Goal: Task Accomplishment & Management: Use online tool/utility

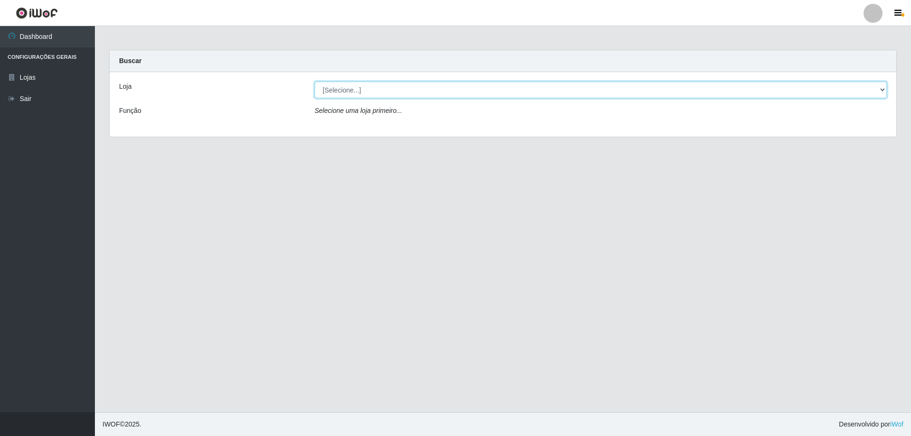
click at [332, 90] on select "[Selecione...] Atacado Vem - [STREET_ADDRESS]" at bounding box center [600, 90] width 572 height 17
select select "461"
click at [314, 82] on select "[Selecione...] Atacado Vem - [STREET_ADDRESS]" at bounding box center [600, 90] width 572 height 17
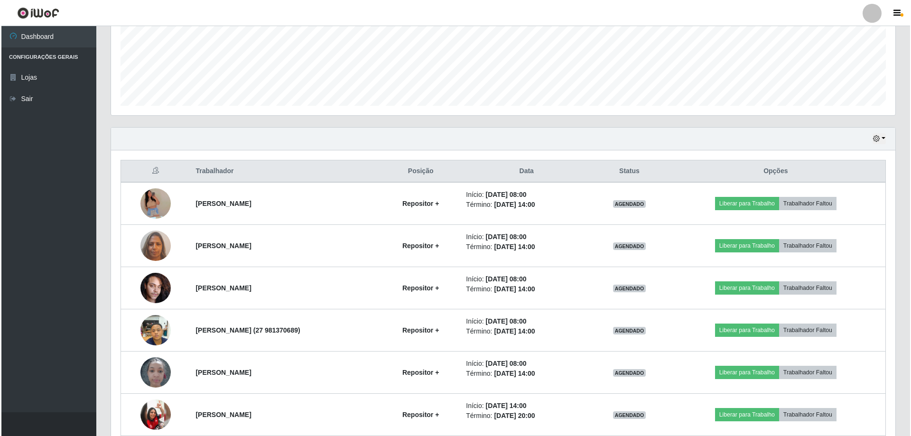
scroll to position [237, 0]
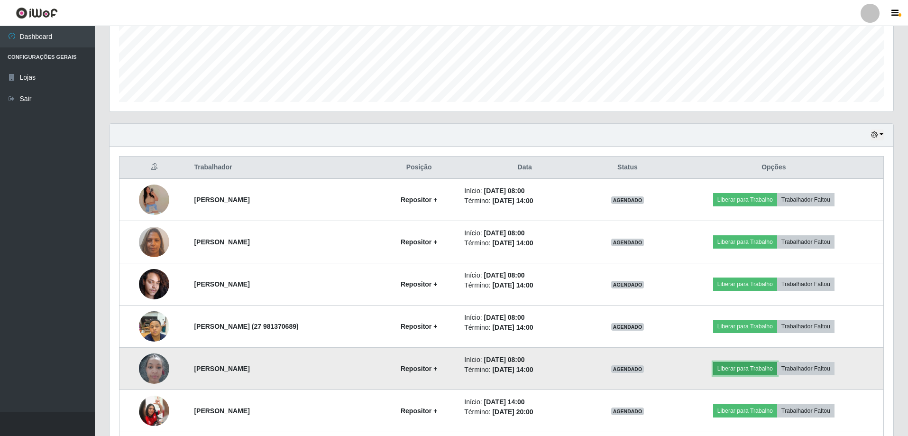
click at [763, 369] on button "Liberar para Trabalho" at bounding box center [745, 368] width 64 height 13
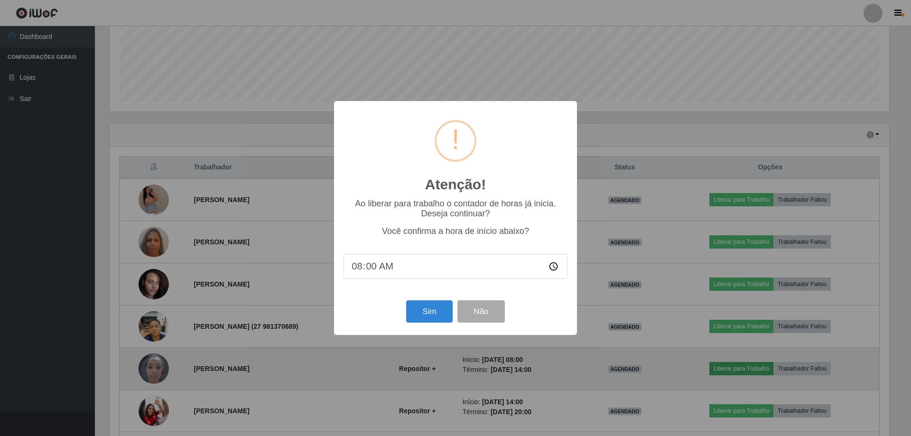
scroll to position [197, 779]
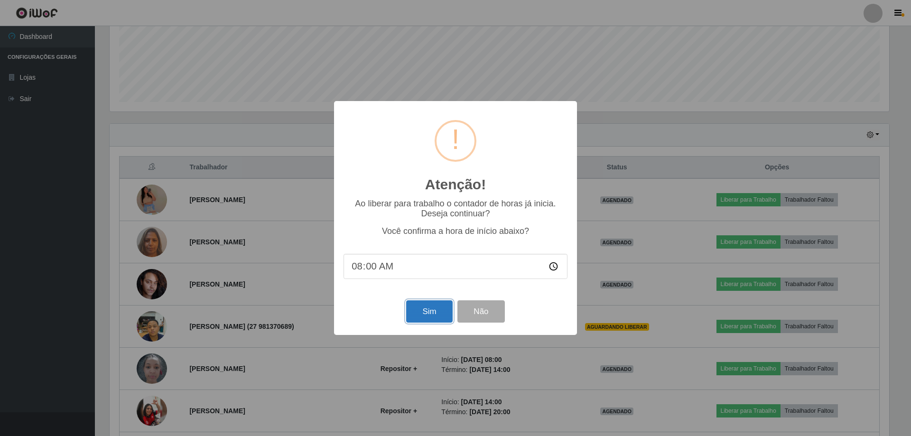
click at [421, 314] on button "Sim" at bounding box center [429, 311] width 46 height 22
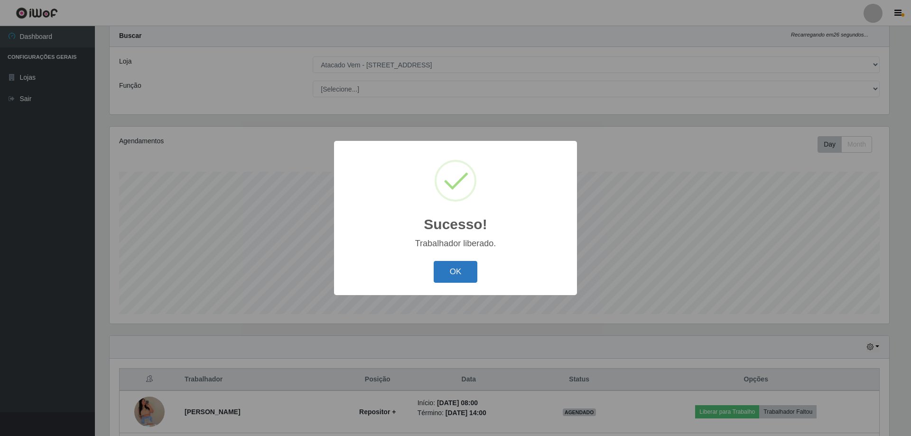
click at [456, 274] on button "OK" at bounding box center [455, 272] width 44 height 22
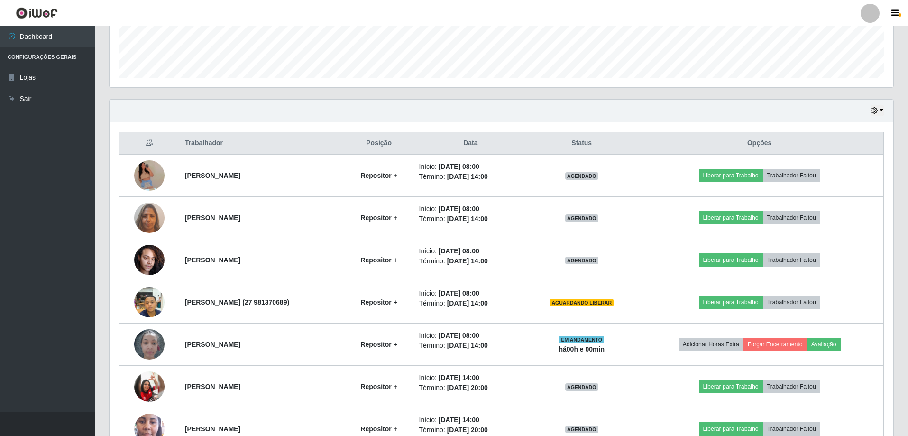
scroll to position [262, 0]
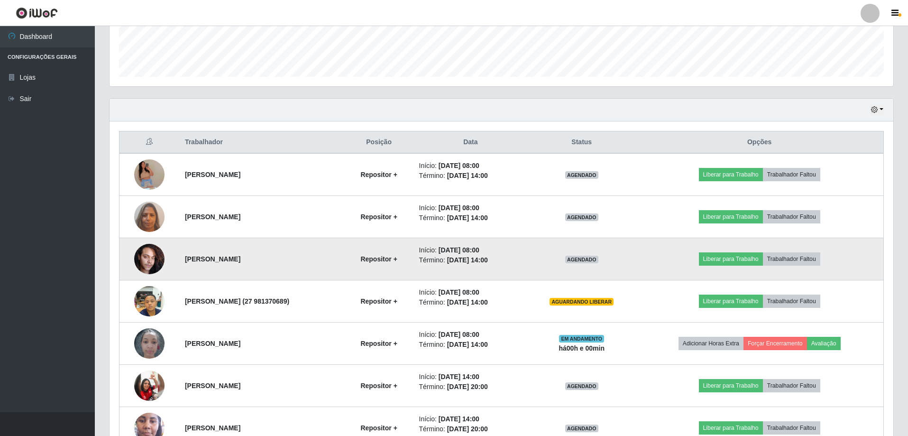
click at [155, 263] on img at bounding box center [149, 259] width 30 height 40
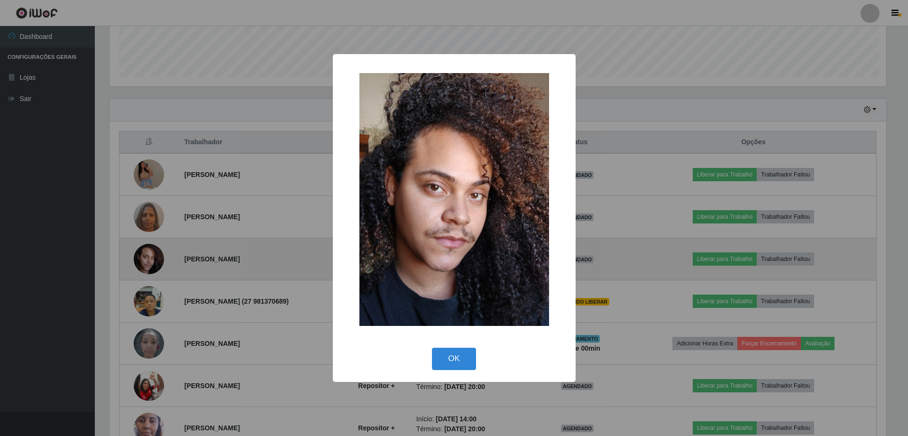
scroll to position [197, 779]
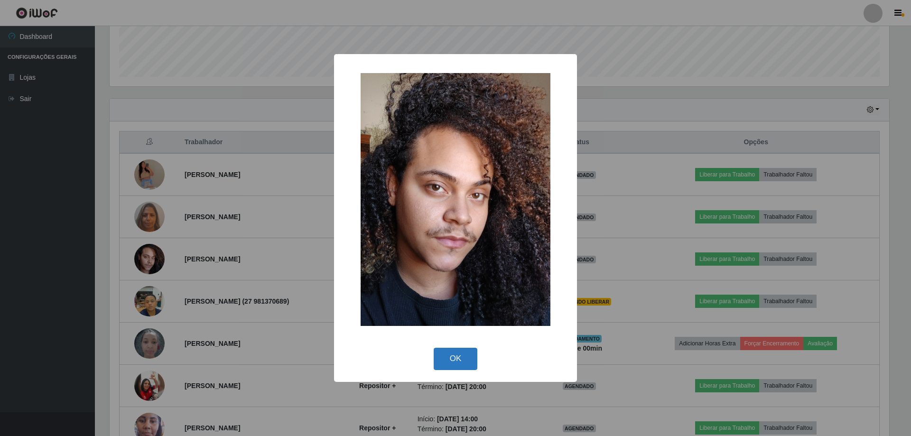
click at [457, 353] on button "OK" at bounding box center [455, 359] width 44 height 22
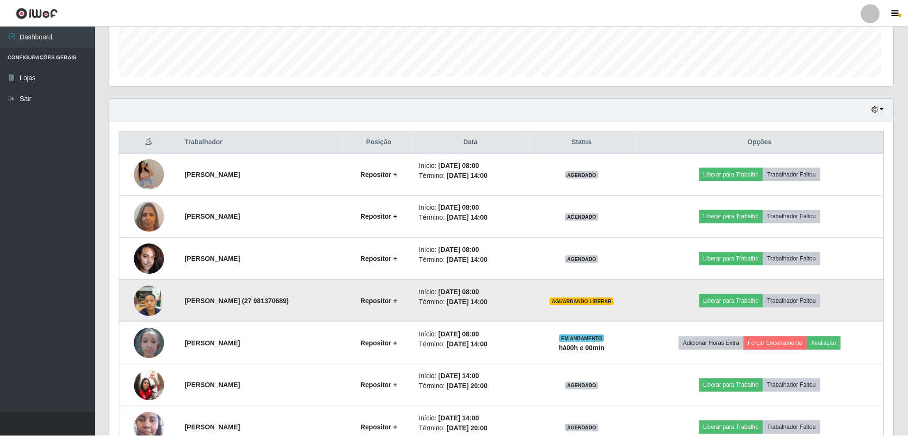
scroll to position [197, 784]
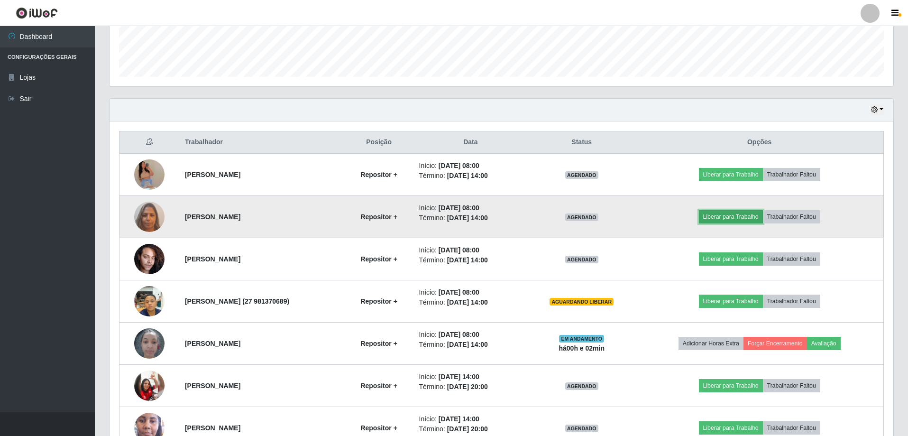
click at [736, 218] on button "Liberar para Trabalho" at bounding box center [731, 216] width 64 height 13
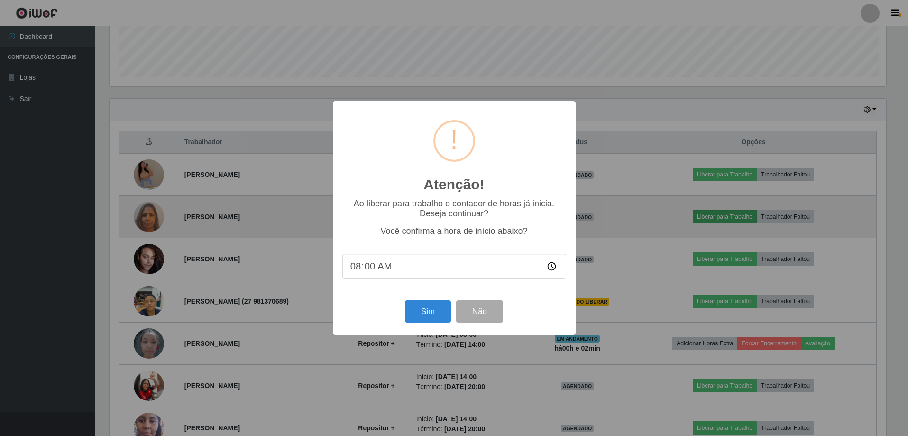
scroll to position [197, 779]
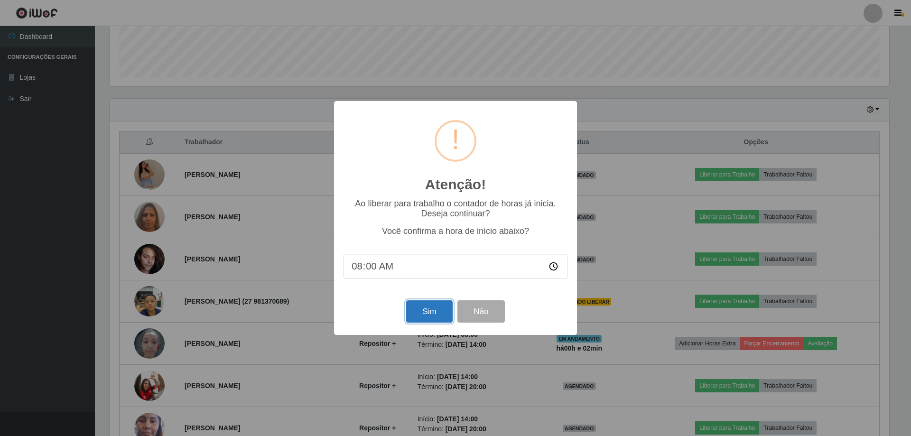
click at [429, 307] on button "Sim" at bounding box center [429, 311] width 46 height 22
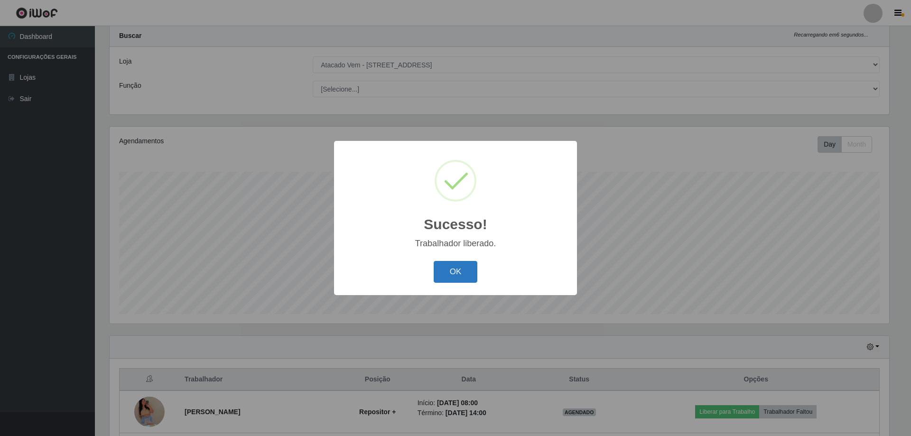
click at [451, 265] on button "OK" at bounding box center [455, 272] width 44 height 22
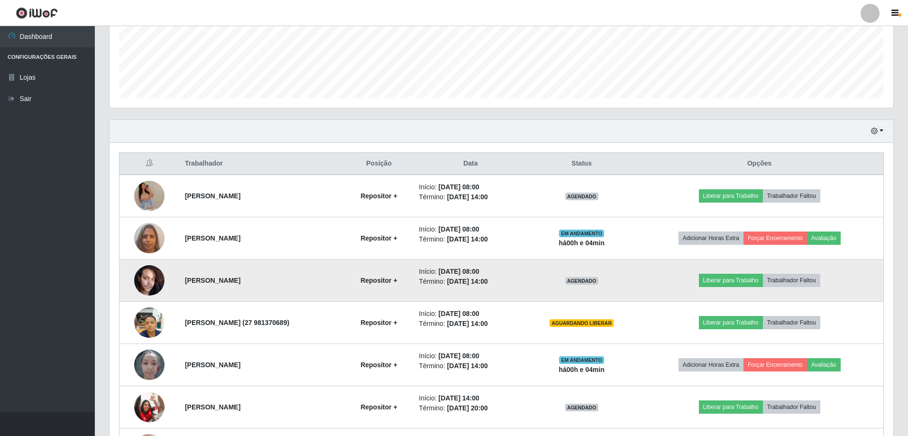
scroll to position [258, 0]
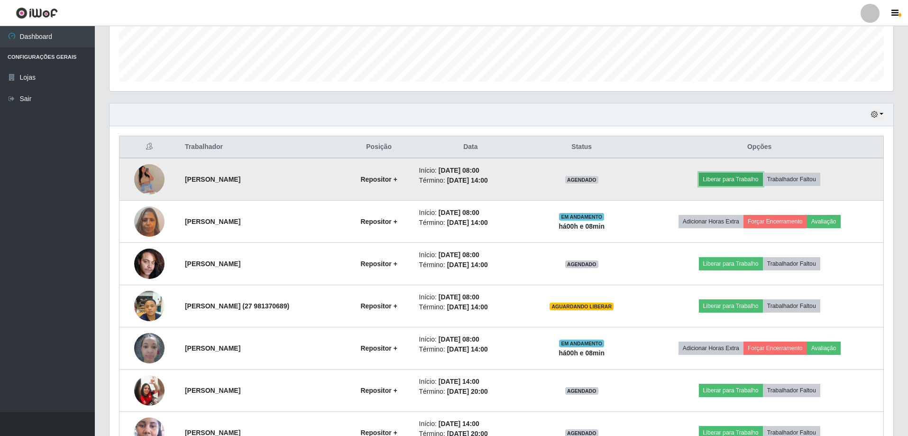
click at [718, 177] on button "Liberar para Trabalho" at bounding box center [731, 179] width 64 height 13
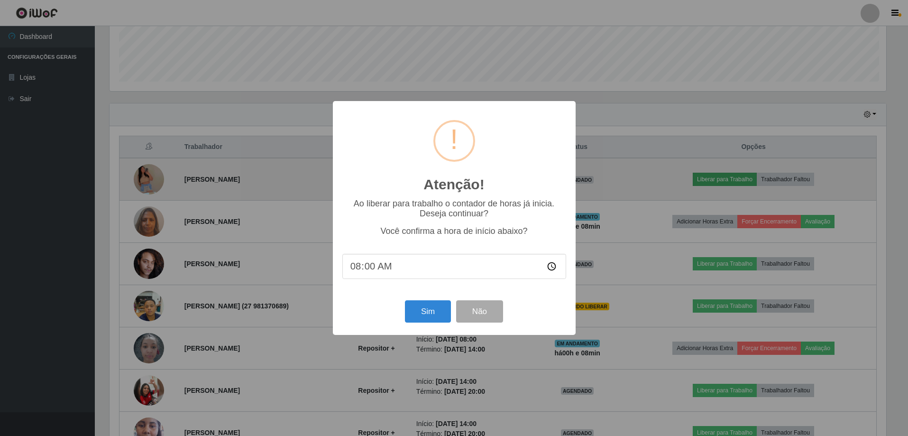
scroll to position [197, 779]
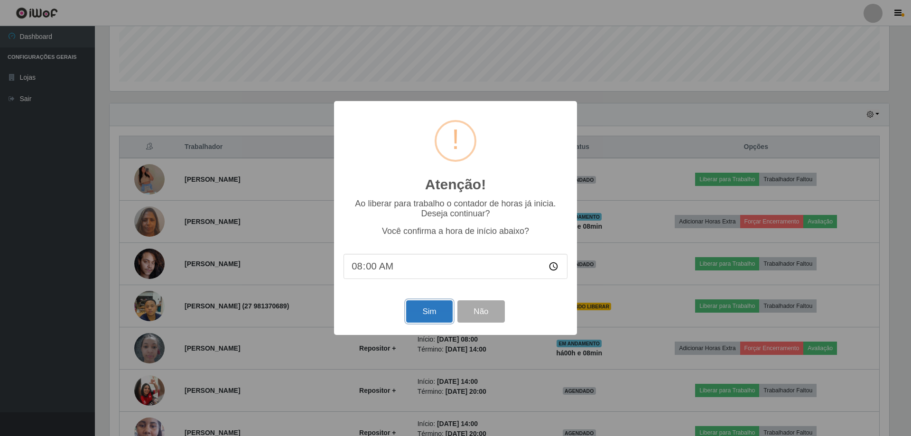
click at [433, 317] on button "Sim" at bounding box center [429, 311] width 46 height 22
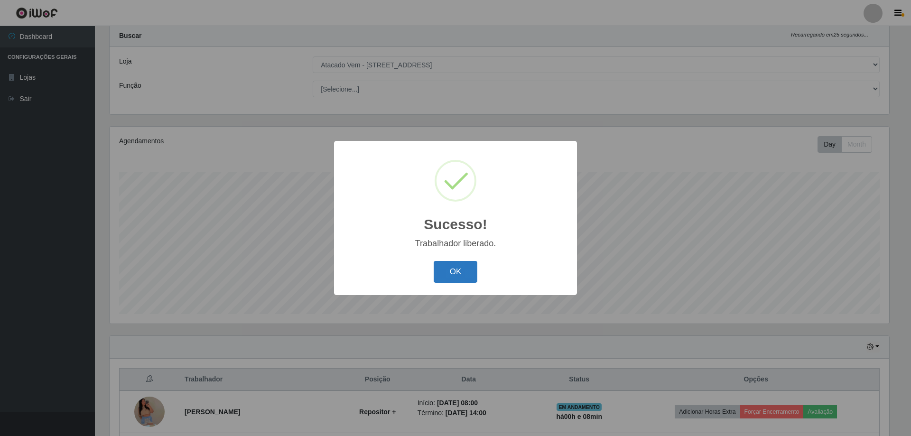
click at [446, 272] on button "OK" at bounding box center [455, 272] width 44 height 22
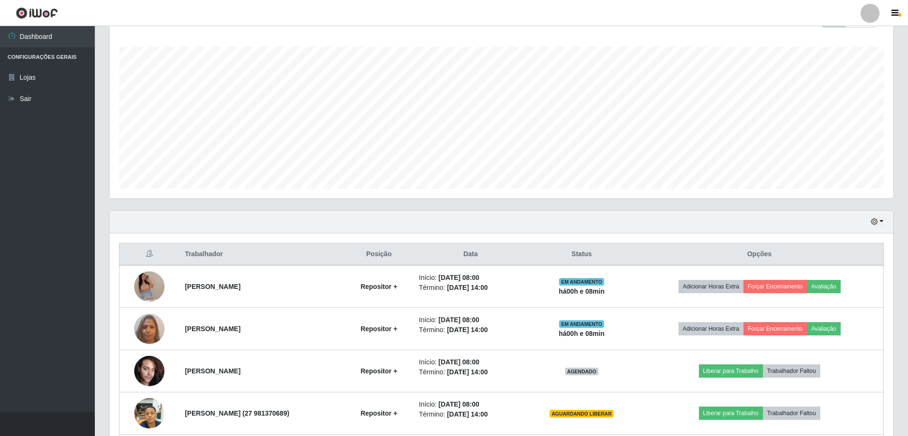
scroll to position [167, 0]
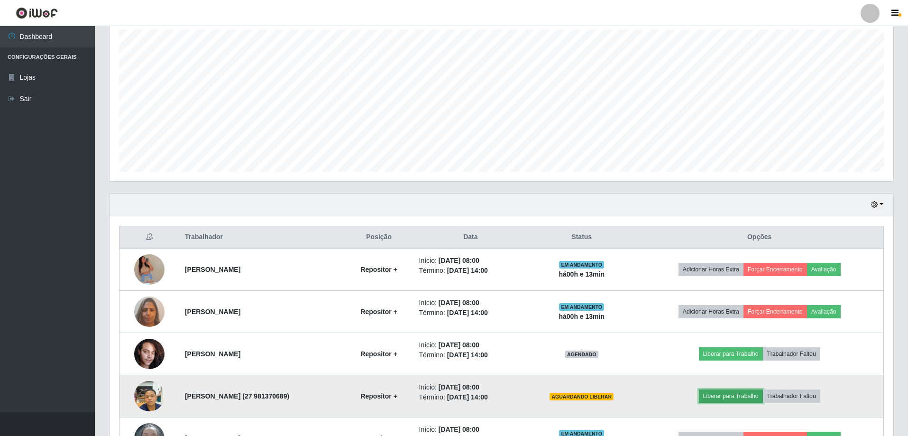
click at [742, 394] on button "Liberar para Trabalho" at bounding box center [731, 395] width 64 height 13
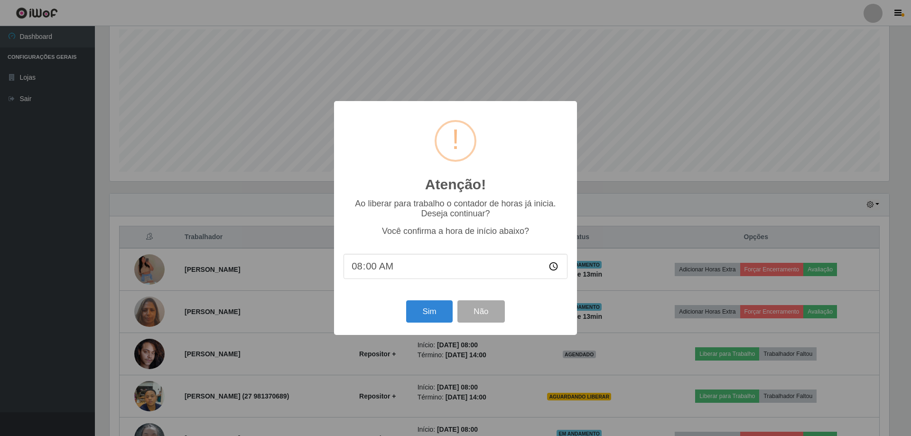
click at [390, 267] on input "08:00" at bounding box center [455, 266] width 224 height 25
click at [379, 268] on input "08:00" at bounding box center [455, 266] width 224 height 25
click at [370, 267] on input "08:00" at bounding box center [455, 266] width 224 height 25
type input "08:10"
click at [431, 313] on button "Sim" at bounding box center [429, 311] width 46 height 22
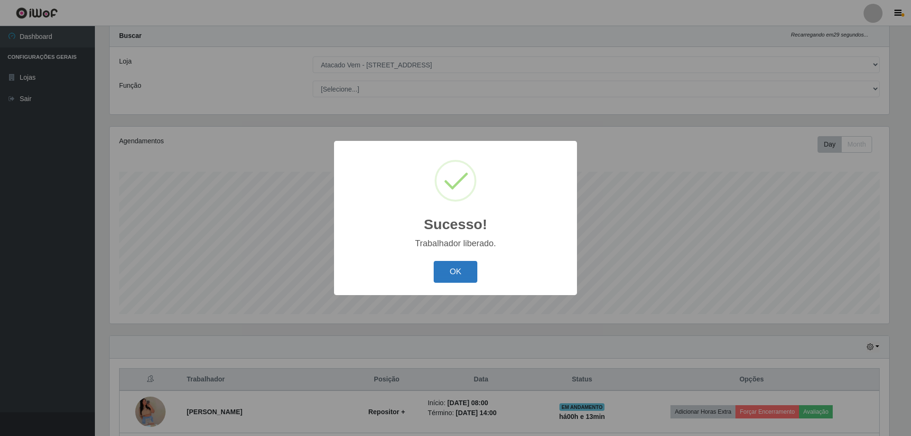
click at [456, 273] on button "OK" at bounding box center [455, 272] width 44 height 22
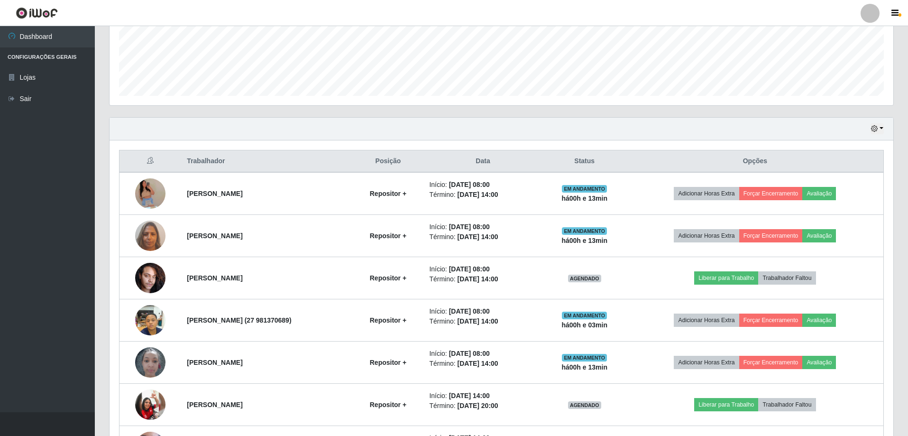
scroll to position [210, 0]
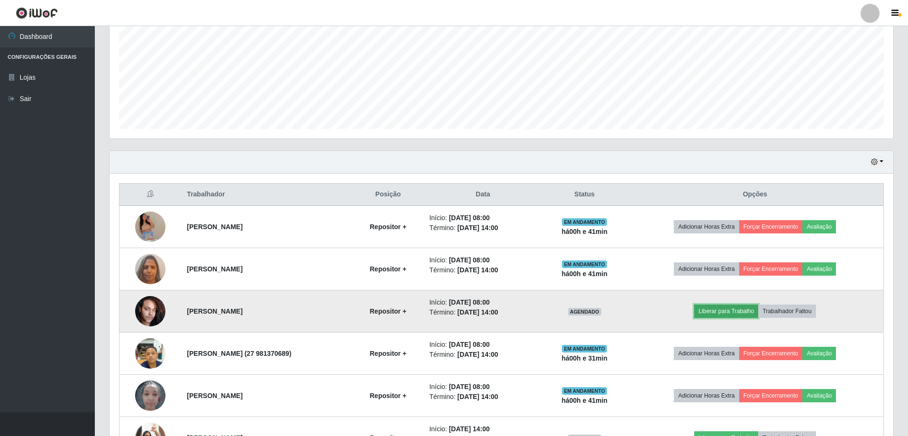
click at [713, 307] on button "Liberar para Trabalho" at bounding box center [726, 310] width 64 height 13
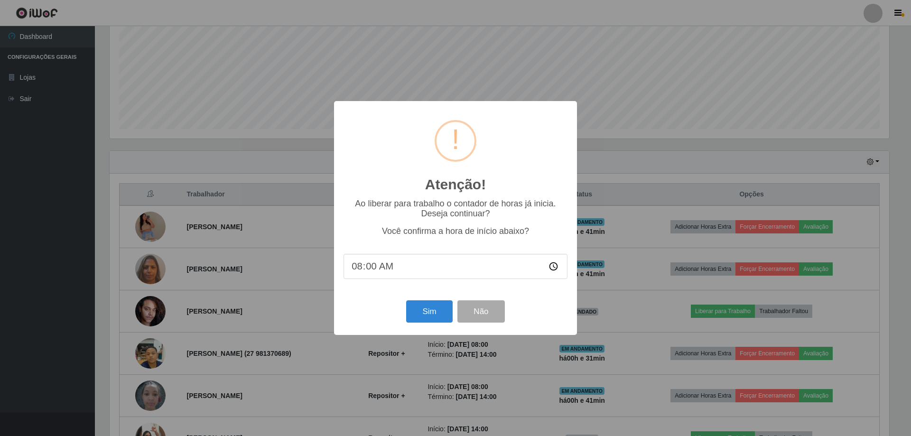
click at [383, 267] on input "08:00" at bounding box center [455, 266] width 224 height 25
click at [369, 269] on input "08:00" at bounding box center [455, 266] width 224 height 25
type input "08:40"
click at [440, 314] on button "Sim" at bounding box center [429, 311] width 46 height 22
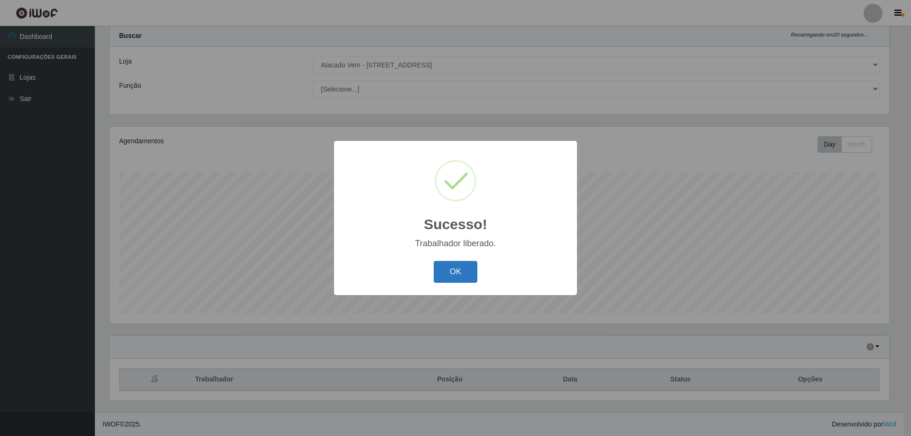
click at [456, 273] on button "OK" at bounding box center [455, 272] width 44 height 22
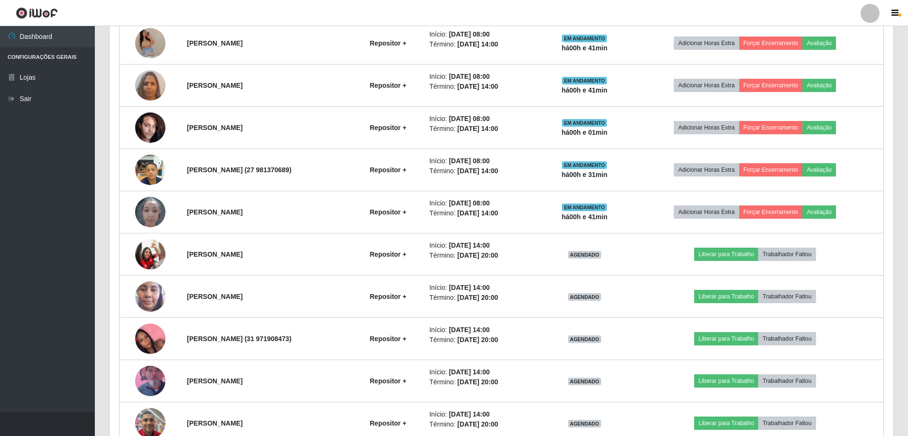
scroll to position [305, 0]
